Goal: Transaction & Acquisition: Subscribe to service/newsletter

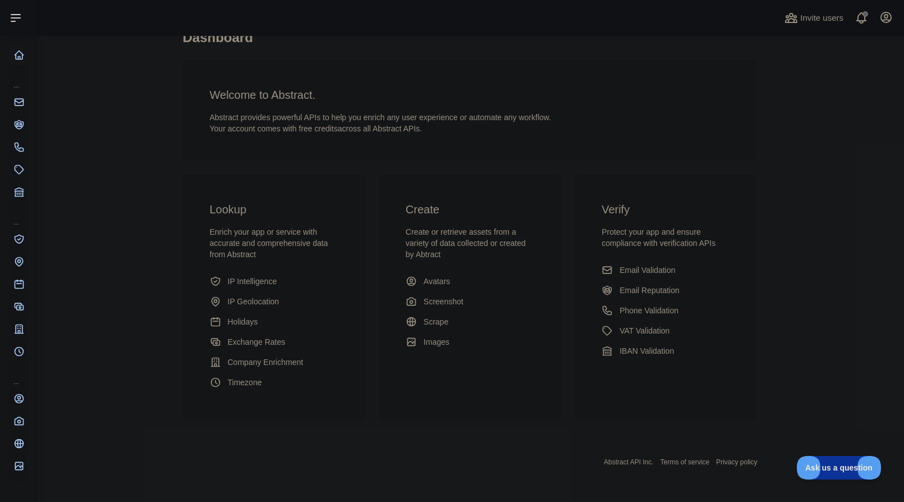
scroll to position [57, 0]
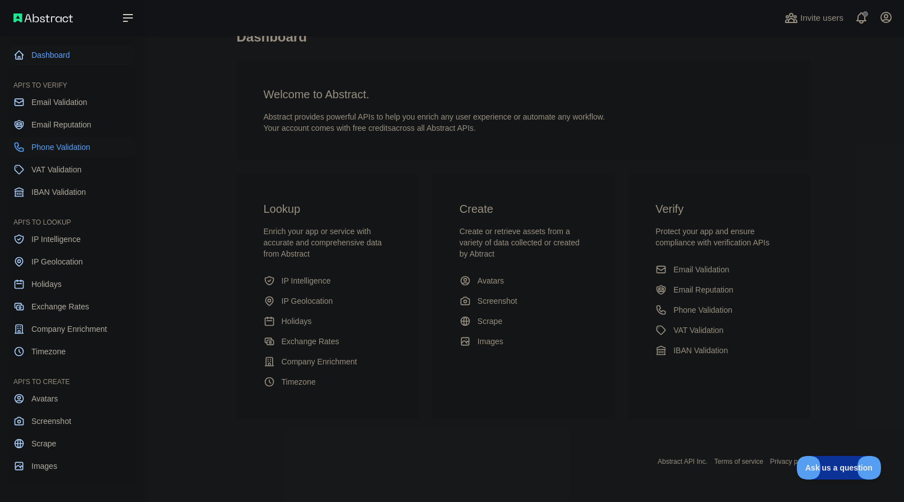
click at [63, 148] on span "Phone Validation" at bounding box center [60, 146] width 59 height 11
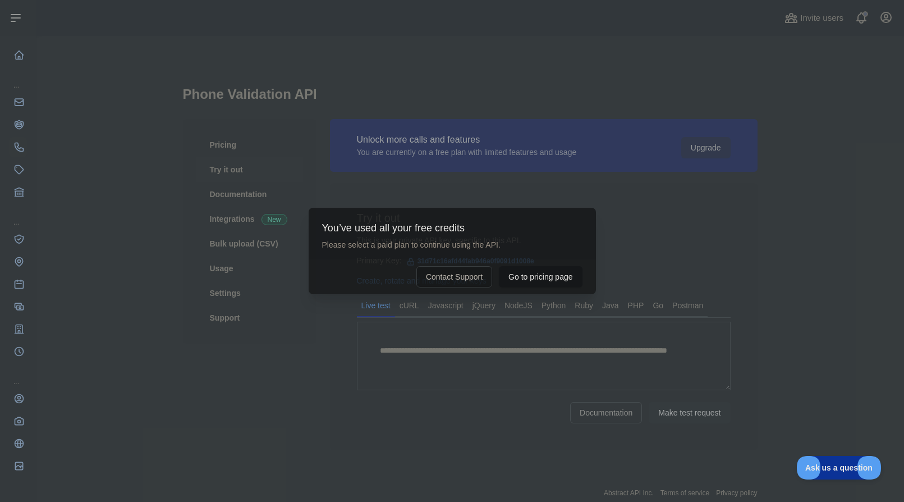
click at [522, 284] on button "Go to pricing page" at bounding box center [540, 276] width 83 height 21
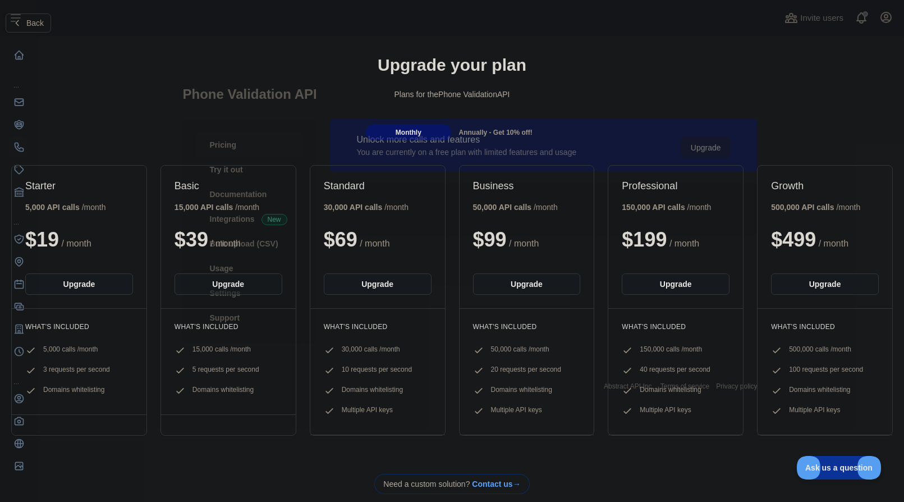
click at [25, 20] on button "Back" at bounding box center [28, 22] width 45 height 19
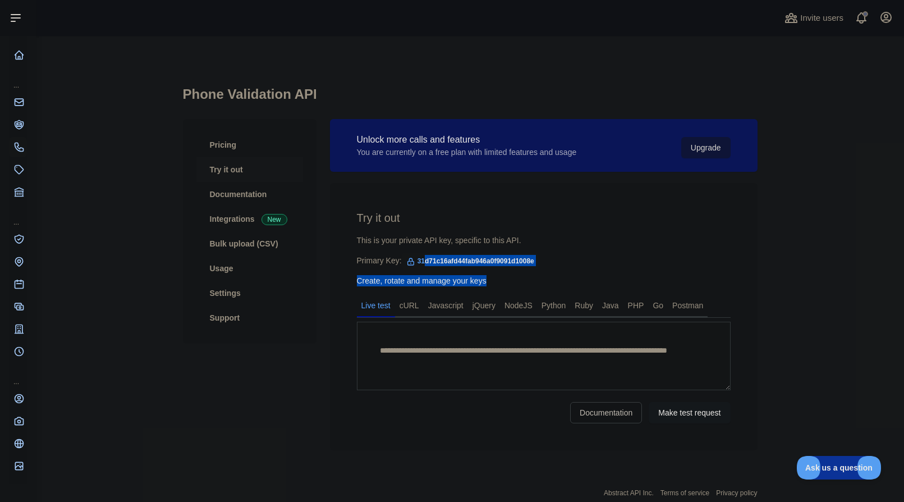
drag, startPoint x: 422, startPoint y: 260, endPoint x: 558, endPoint y: 268, distance: 136.6
click at [558, 268] on div "**********" at bounding box center [544, 316] width 428 height 267
click at [739, 135] on div "Unlock more calls and features You are currently on a free plan with limited fe…" at bounding box center [544, 145] width 428 height 53
